Goal: Find specific fact: Find specific fact

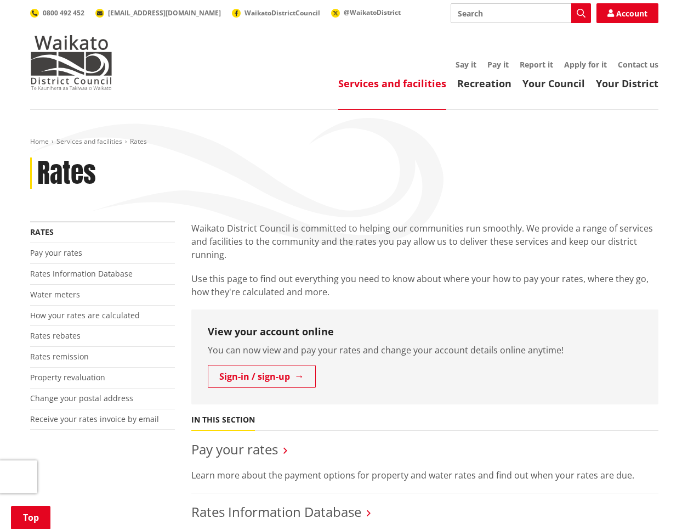
scroll to position [384, 0]
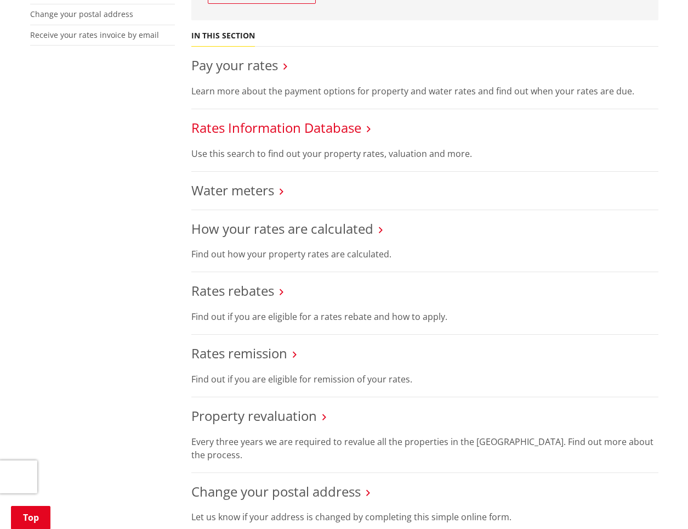
click at [275, 130] on link "Rates Information Database" at bounding box center [276, 127] width 170 height 18
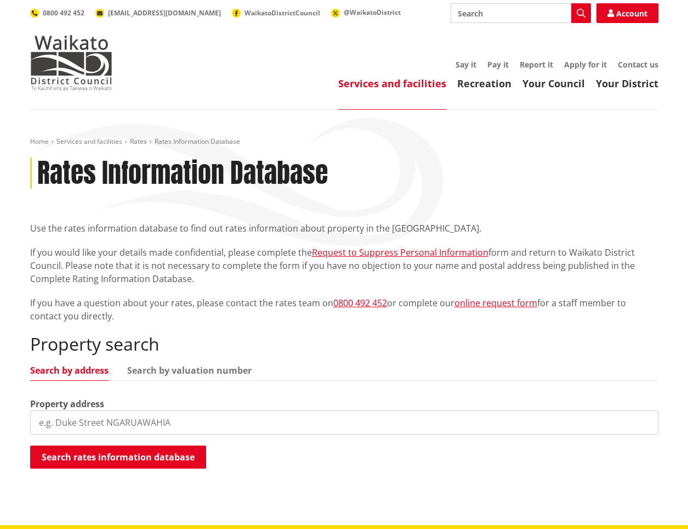
click at [128, 421] on input "search" at bounding box center [344, 422] width 629 height 24
type input "48 te kauwhata"
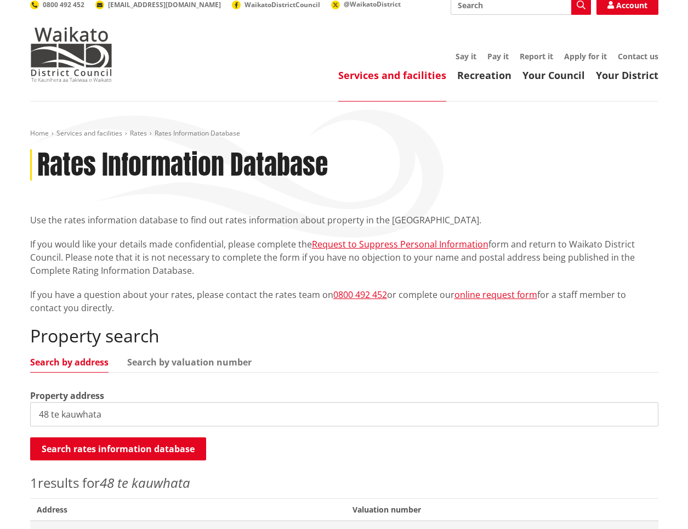
scroll to position [219, 0]
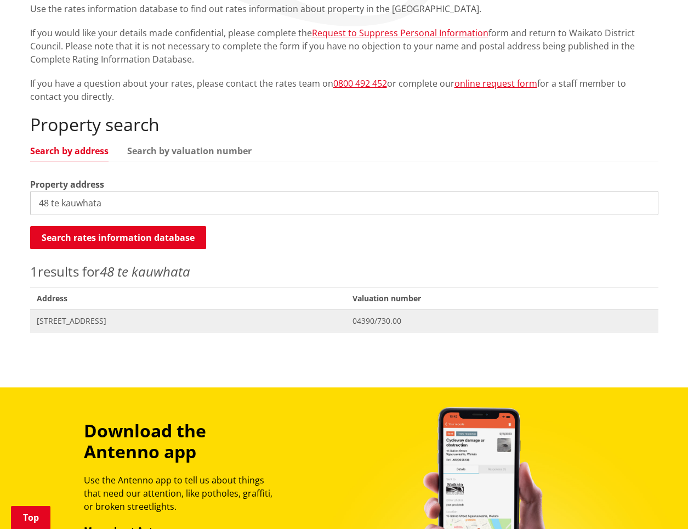
click at [117, 317] on span "[STREET_ADDRESS]" at bounding box center [188, 320] width 303 height 11
